Goal: Information Seeking & Learning: Learn about a topic

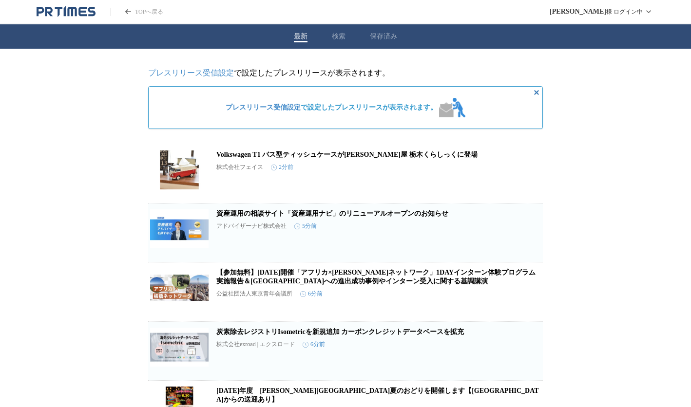
click at [345, 37] on div "最新 検索 保存済み" at bounding box center [345, 36] width 691 height 24
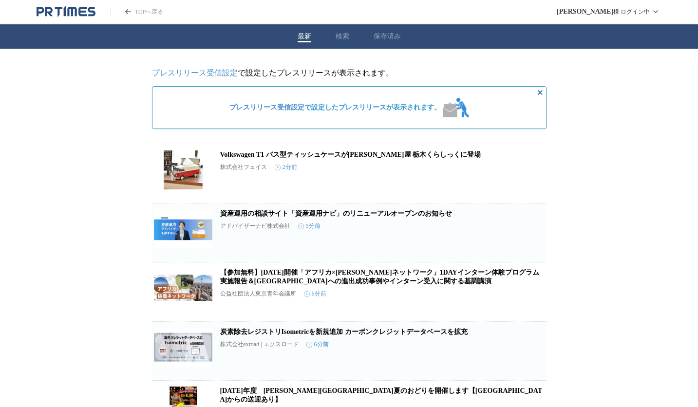
click at [338, 38] on button "検索" at bounding box center [343, 36] width 14 height 9
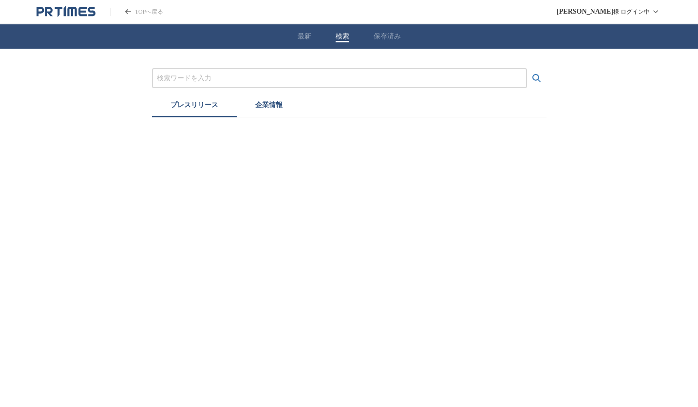
click at [172, 80] on input "プレスリリースおよび企業を検索する" at bounding box center [339, 78] width 365 height 11
type input "神奈川"
click at [527, 69] on button "検索する" at bounding box center [536, 78] width 19 height 19
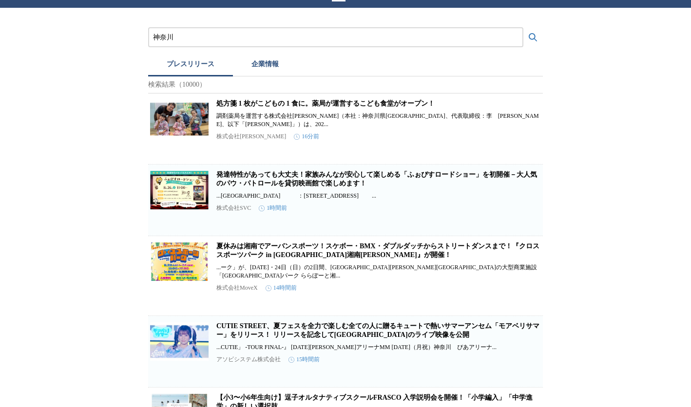
scroll to position [97, 0]
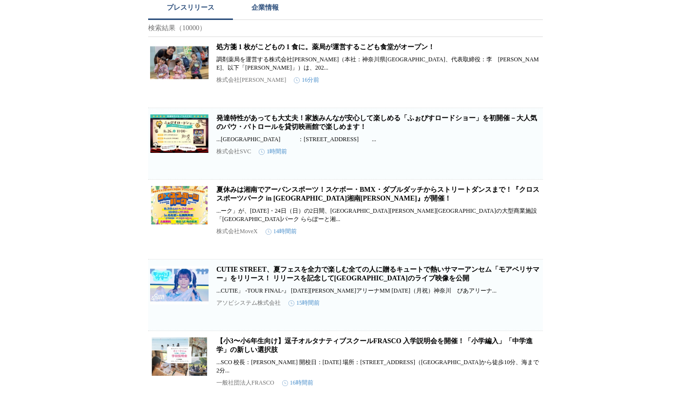
click at [260, 47] on link "処方箋 1 枚がこどもの 1 食に。薬局が運営するこども食堂がオープン！" at bounding box center [325, 46] width 218 height 7
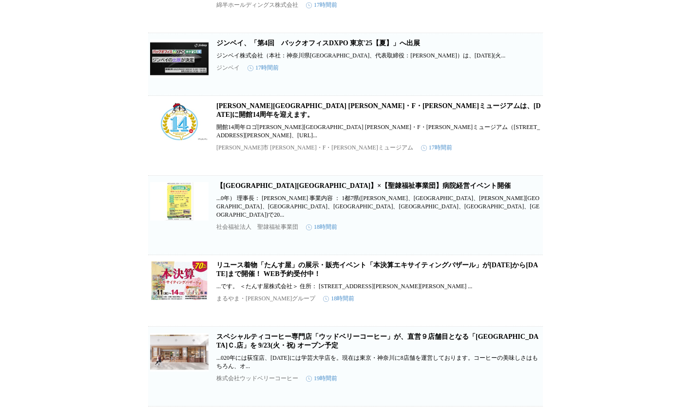
scroll to position [633, 0]
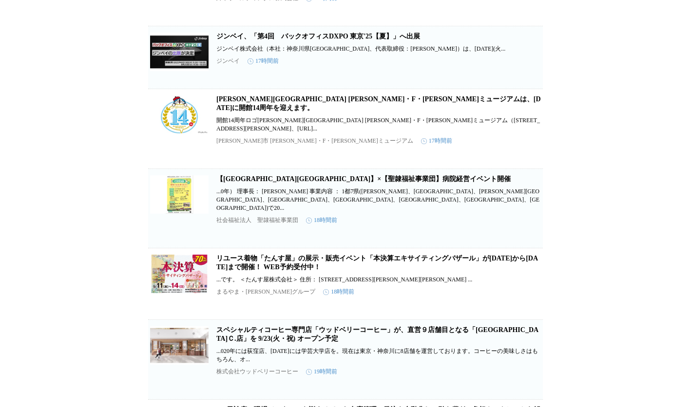
click at [304, 112] on link "[PERSON_NAME][GEOGRAPHIC_DATA] [PERSON_NAME]・F・[PERSON_NAME]ミュージアムは、[DATE]に開館14…" at bounding box center [378, 103] width 324 height 16
click at [381, 112] on link "[PERSON_NAME][GEOGRAPHIC_DATA] [PERSON_NAME]・F・[PERSON_NAME]ミュージアムは、[DATE]に開館14…" at bounding box center [378, 103] width 324 height 16
